Goal: Information Seeking & Learning: Learn about a topic

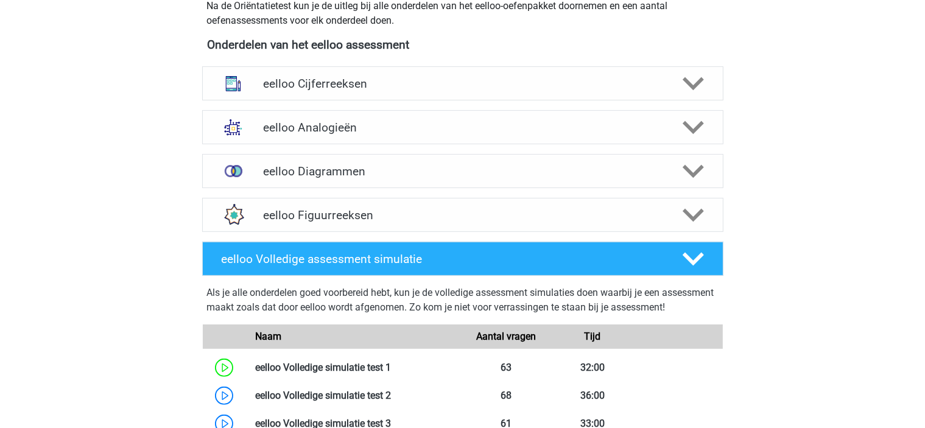
scroll to position [426, 0]
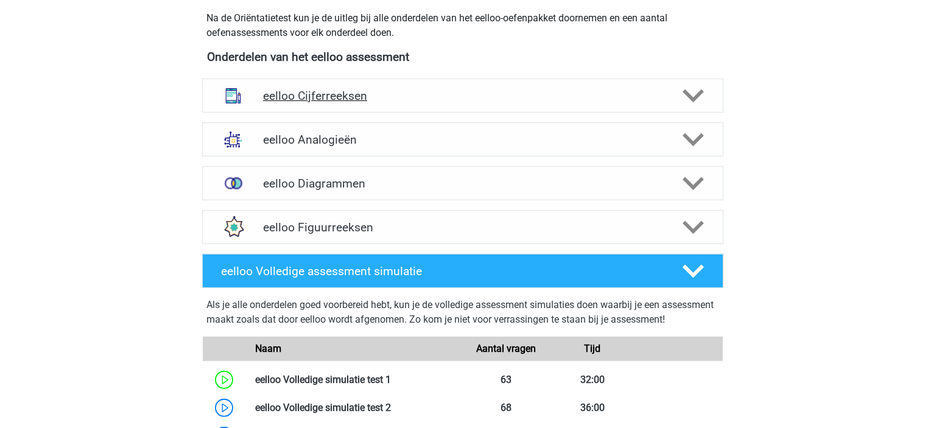
click at [694, 94] on icon at bounding box center [693, 95] width 21 height 21
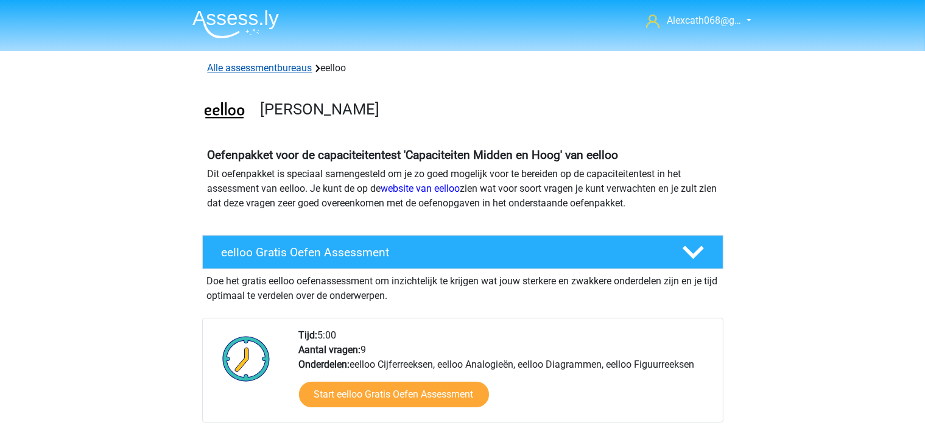
click at [244, 66] on link "Alle assessmentbureaus" at bounding box center [260, 68] width 105 height 12
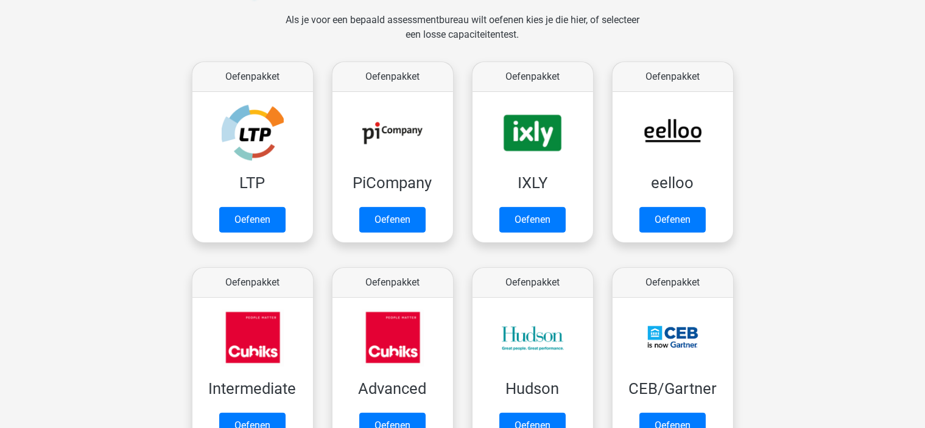
scroll to position [132, 0]
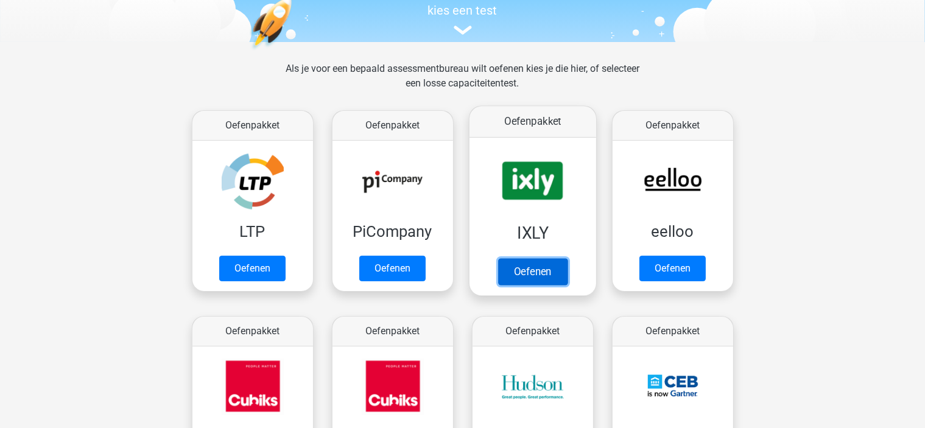
click at [510, 267] on link "Oefenen" at bounding box center [532, 271] width 69 height 27
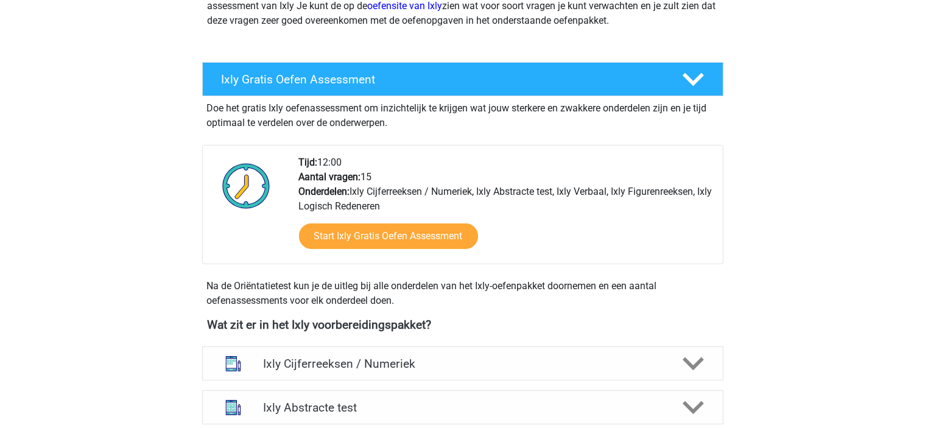
scroll to position [244, 0]
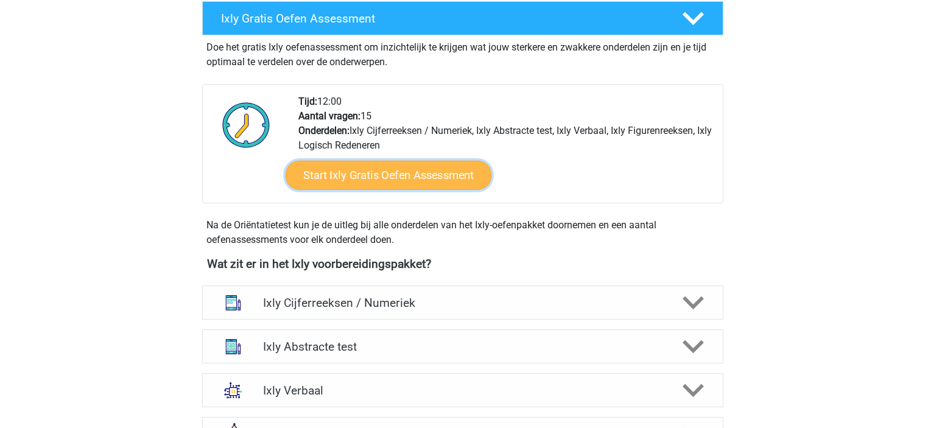
click at [454, 184] on link "Start Ixly Gratis Oefen Assessment" at bounding box center [388, 175] width 206 height 29
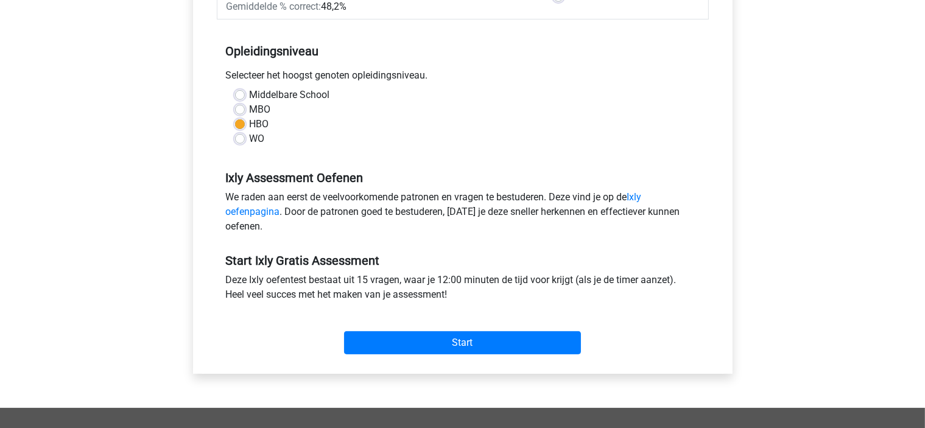
scroll to position [305, 0]
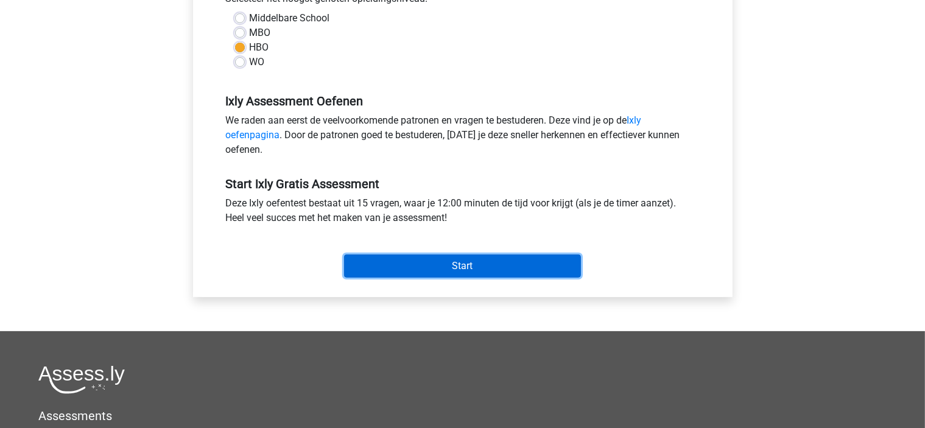
click at [439, 270] on input "Start" at bounding box center [462, 266] width 237 height 23
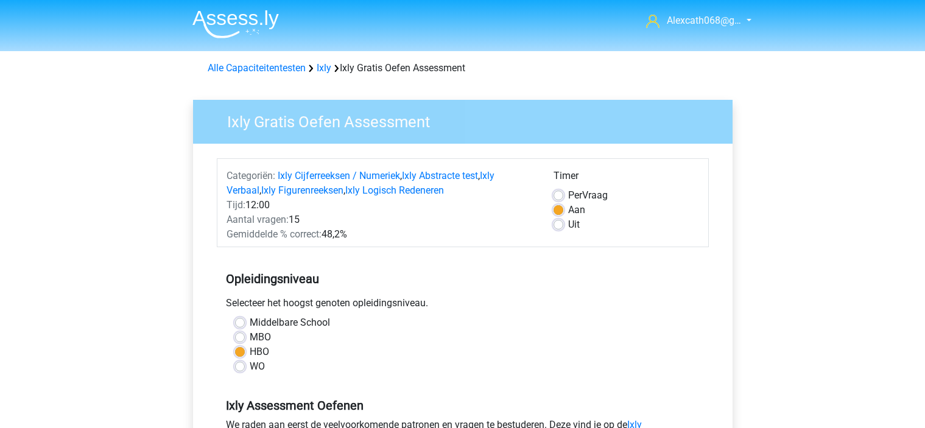
scroll to position [303, 0]
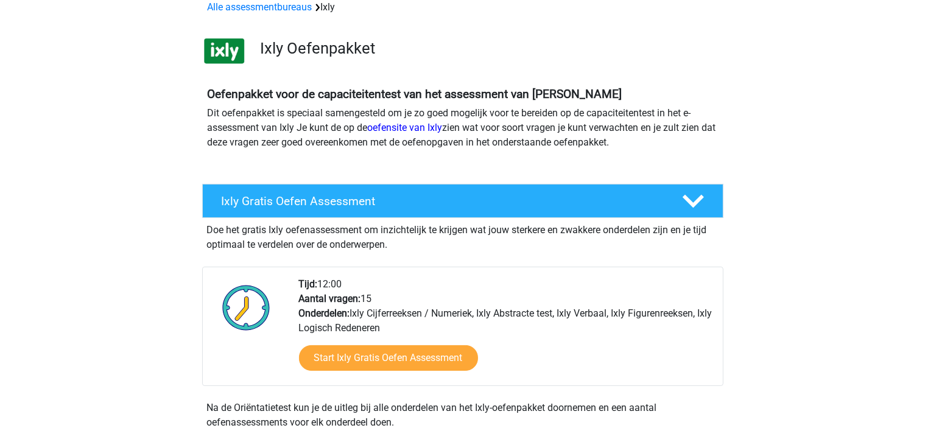
scroll to position [61, 0]
